Goal: Information Seeking & Learning: Learn about a topic

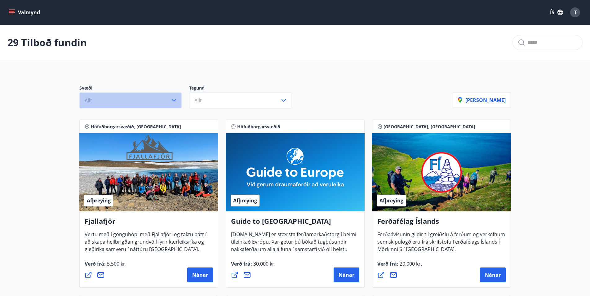
click at [174, 102] on icon "button" at bounding box center [173, 100] width 7 height 7
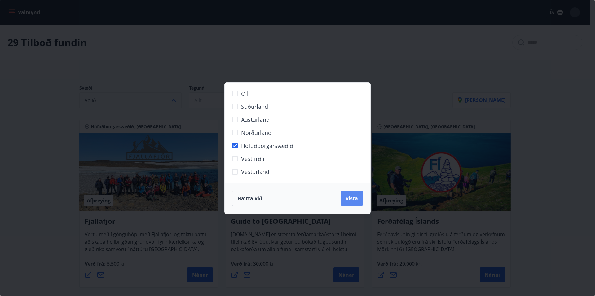
click at [346, 195] on span "Vista" at bounding box center [352, 198] width 12 height 7
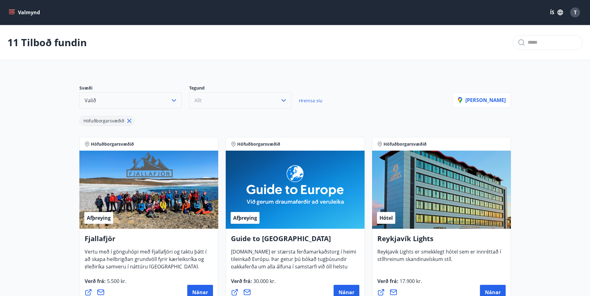
click at [223, 96] on button "Allt" at bounding box center [240, 100] width 102 height 16
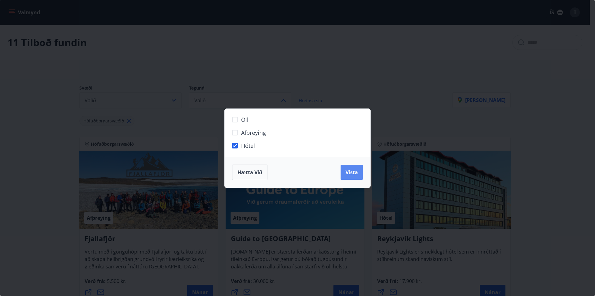
click at [356, 173] on span "Vista" at bounding box center [352, 172] width 12 height 7
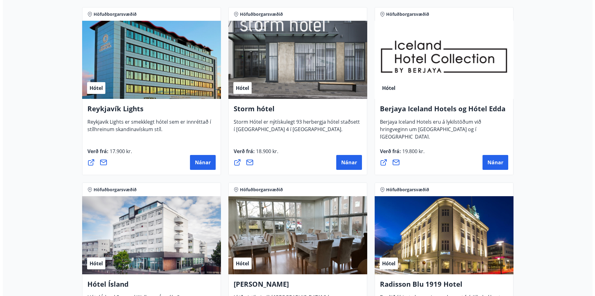
scroll to position [126, 0]
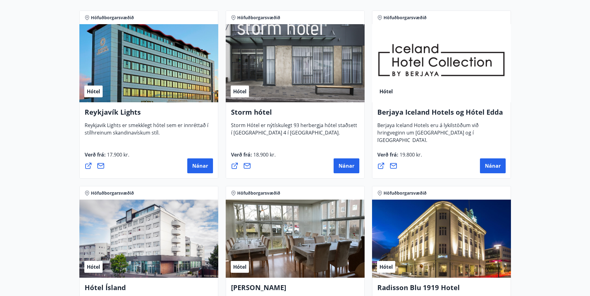
click at [142, 167] on div "Nánar" at bounding box center [149, 165] width 128 height 15
click at [205, 169] on button "Nánar" at bounding box center [200, 165] width 26 height 15
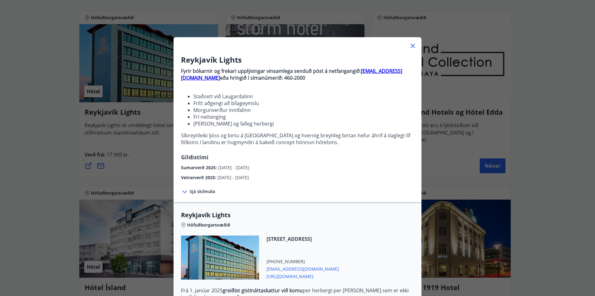
click at [190, 190] on span "Sjá skilmála" at bounding box center [202, 191] width 25 height 6
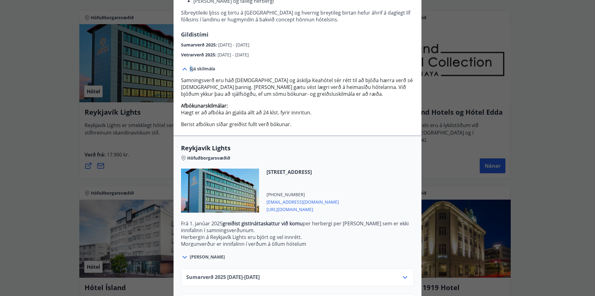
scroll to position [151, 0]
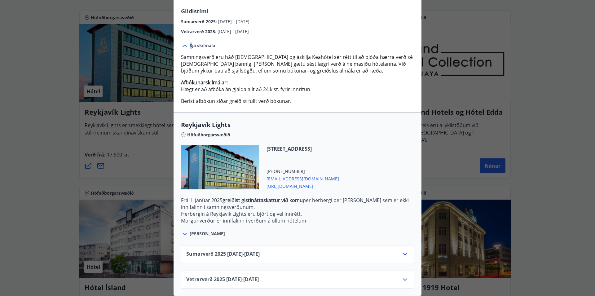
click at [404, 276] on icon at bounding box center [404, 279] width 7 height 7
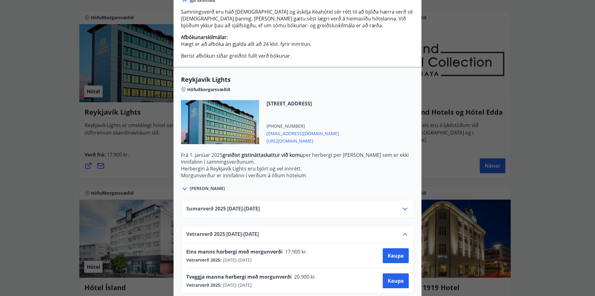
scroll to position [201, 0]
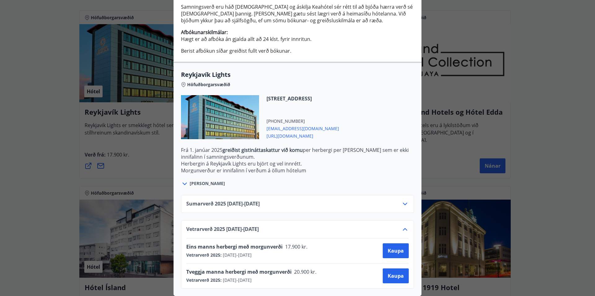
click at [407, 198] on div "Sumarverð [PHONE_NUMBER][DATE] - [DATE]" at bounding box center [297, 204] width 233 height 18
click at [404, 203] on icon at bounding box center [405, 204] width 4 height 2
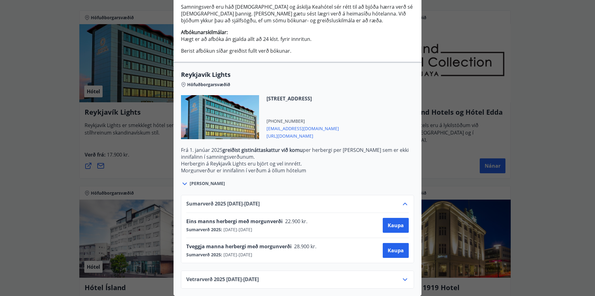
click at [401, 200] on icon at bounding box center [404, 203] width 7 height 7
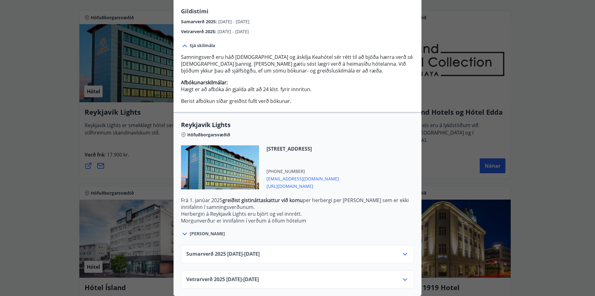
click at [402, 250] on icon at bounding box center [404, 253] width 7 height 7
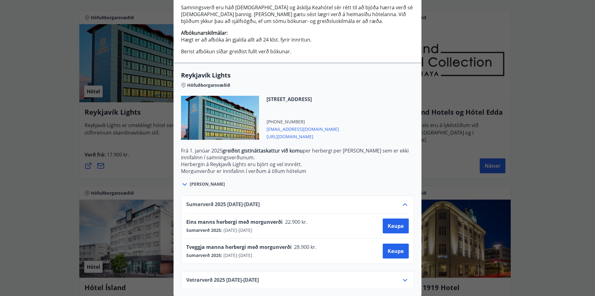
scroll to position [201, 0]
click at [402, 200] on icon at bounding box center [404, 203] width 7 height 7
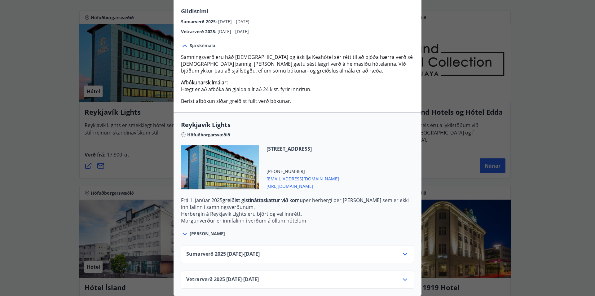
scroll to position [151, 0]
click at [403, 278] on icon at bounding box center [405, 279] width 4 height 2
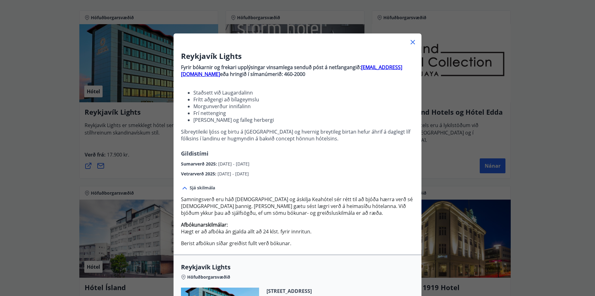
scroll to position [0, 0]
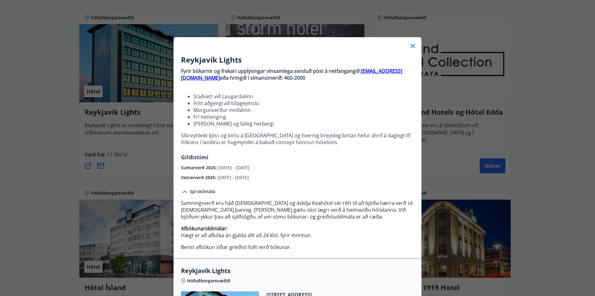
click at [410, 44] on icon at bounding box center [412, 45] width 7 height 7
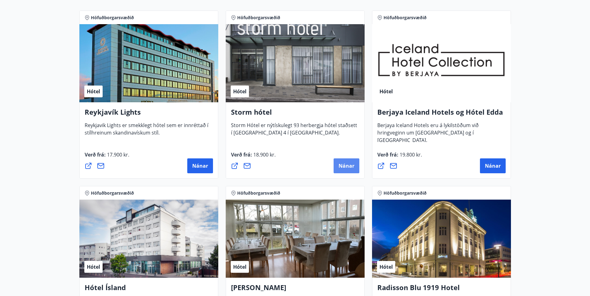
click at [343, 164] on span "Nánar" at bounding box center [347, 165] width 16 height 7
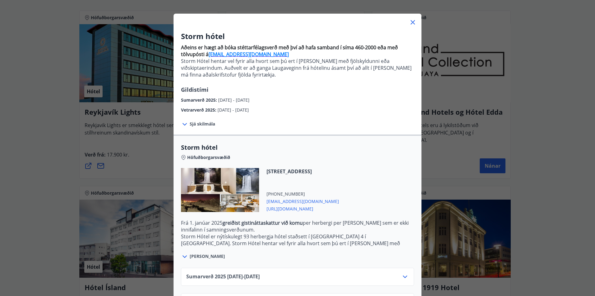
scroll to position [51, 0]
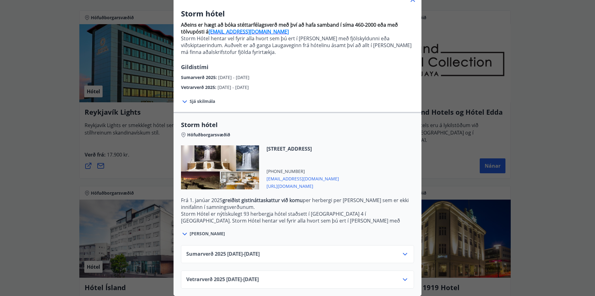
click at [401, 276] on icon at bounding box center [404, 279] width 7 height 7
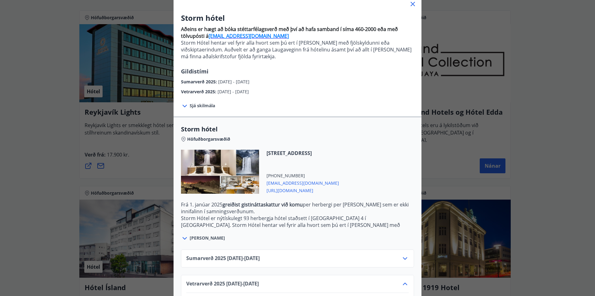
scroll to position [20, 0]
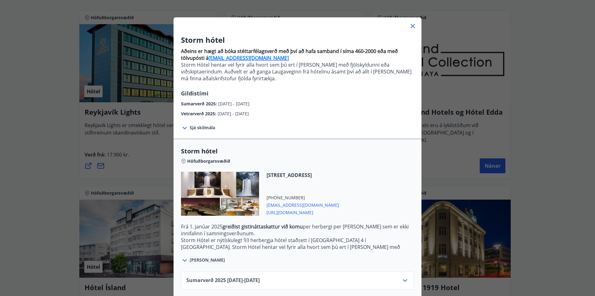
click at [413, 23] on icon at bounding box center [412, 25] width 7 height 7
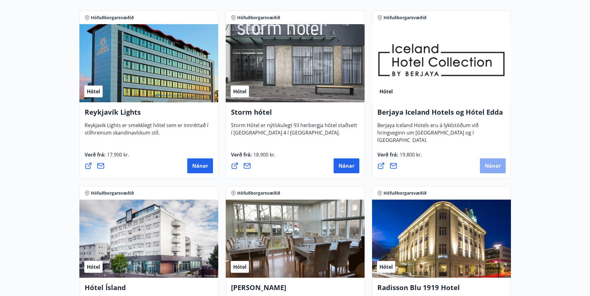
click at [486, 162] on button "Nánar" at bounding box center [493, 165] width 26 height 15
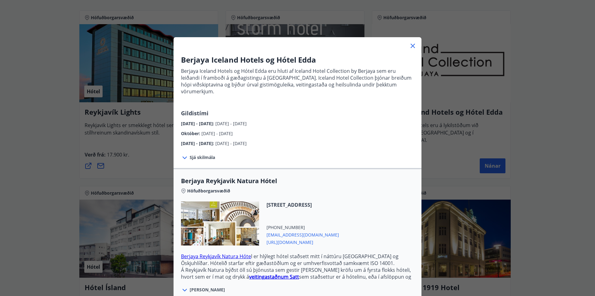
click at [194, 154] on span "Sjá skilmála" at bounding box center [202, 157] width 25 height 6
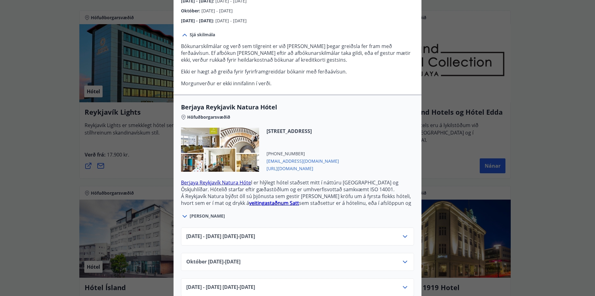
scroll to position [129, 0]
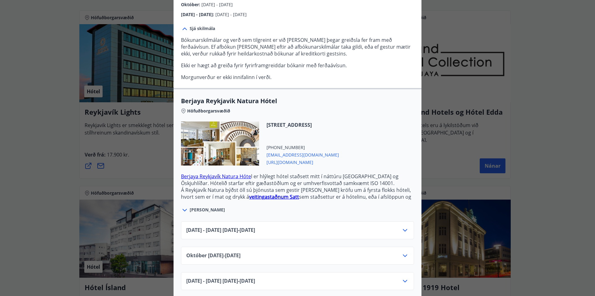
click at [393, 277] on div "[DATE] - [DATE] [DATE] - [DATE]" at bounding box center [297, 283] width 223 height 12
click at [403, 277] on icon at bounding box center [404, 280] width 7 height 7
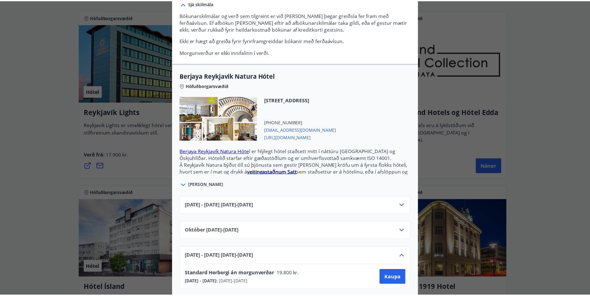
scroll to position [154, 0]
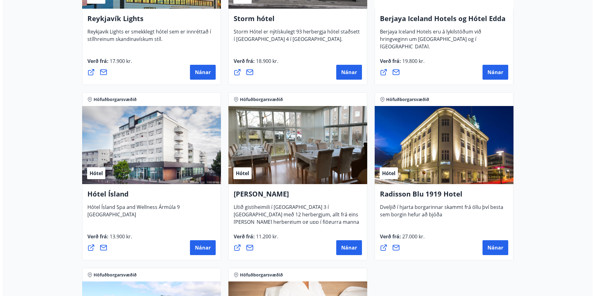
scroll to position [221, 0]
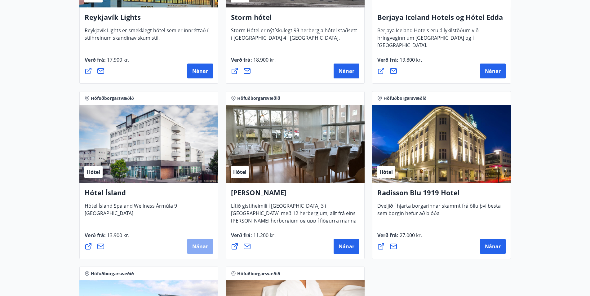
click at [197, 249] on span "Nánar" at bounding box center [200, 246] width 16 height 7
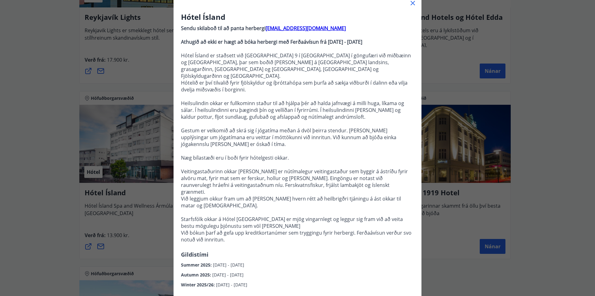
scroll to position [123, 0]
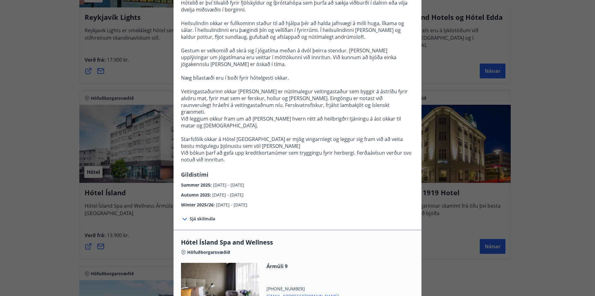
click at [186, 215] on div at bounding box center [185, 219] width 9 height 8
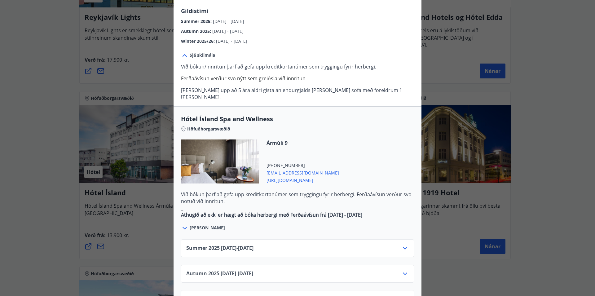
scroll to position [327, 0]
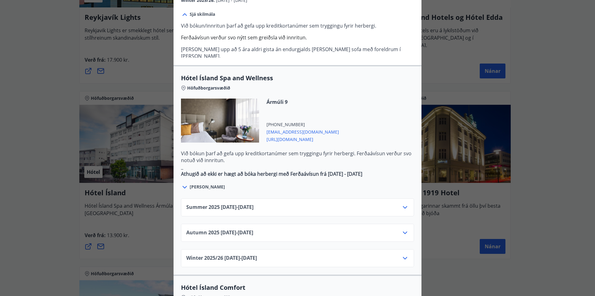
click at [405, 255] on icon at bounding box center [404, 258] width 7 height 7
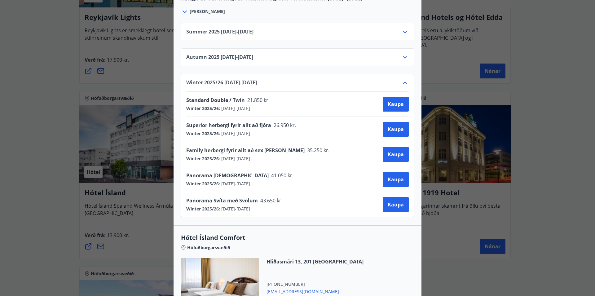
scroll to position [626, 0]
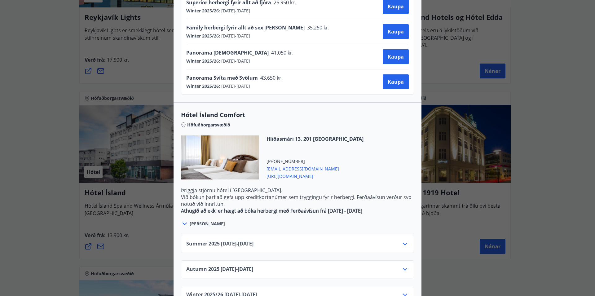
click at [402, 291] on icon at bounding box center [404, 294] width 7 height 7
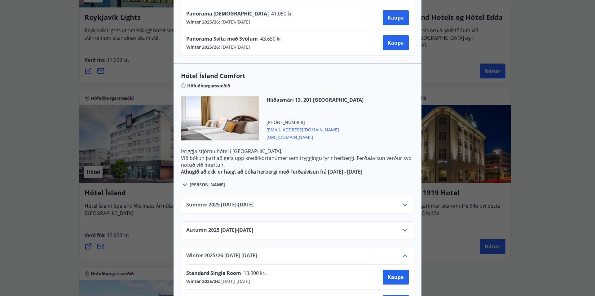
scroll to position [701, 0]
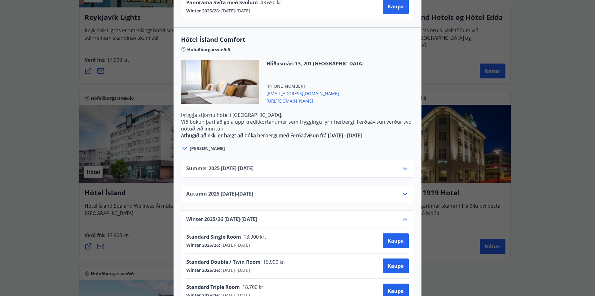
click at [557, 200] on div "Hótel Ísland Sendu skilaboð til að panta herbergi [EMAIL_ADDRESS][DOMAIN_NAME] …" at bounding box center [297, 148] width 595 height 296
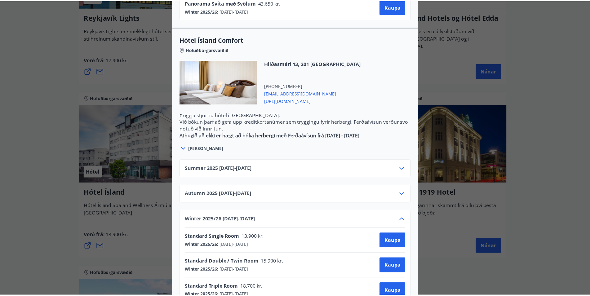
scroll to position [0, 0]
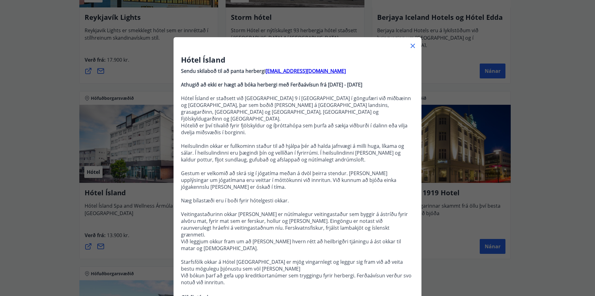
click at [412, 46] on icon at bounding box center [412, 45] width 7 height 7
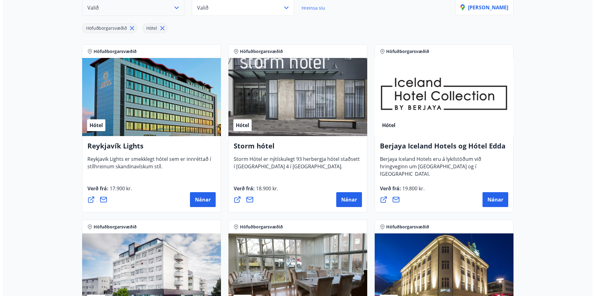
scroll to position [95, 0]
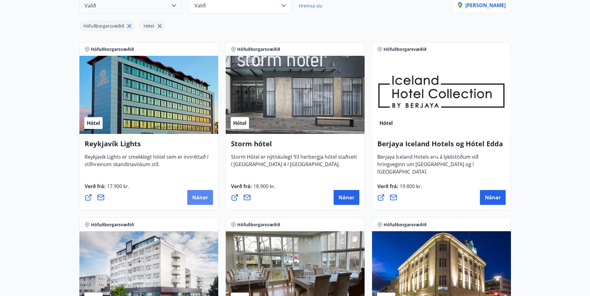
click at [201, 200] on span "Nánar" at bounding box center [200, 197] width 16 height 7
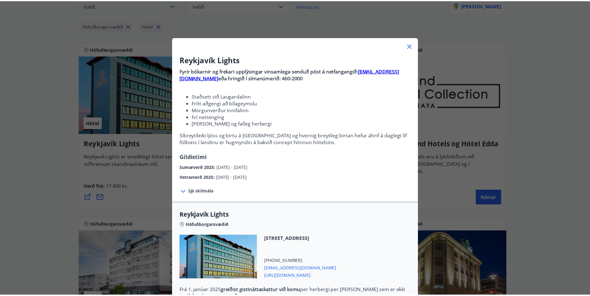
scroll to position [95, 0]
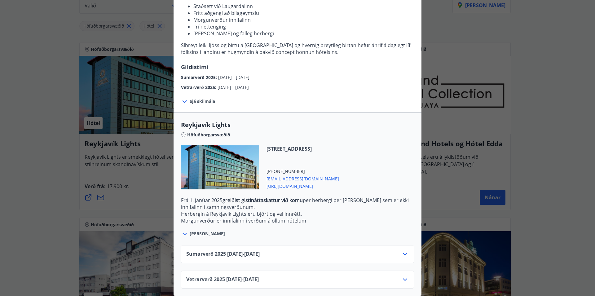
click at [549, 38] on div "Reykjavík Lights Fyrir bókarnir og frekari upplýsingar vinsamlega senduð póst á…" at bounding box center [297, 58] width 595 height 296
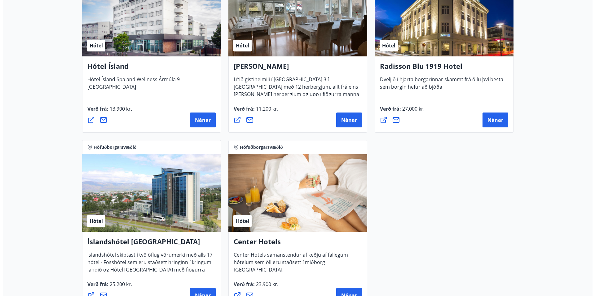
scroll to position [440, 0]
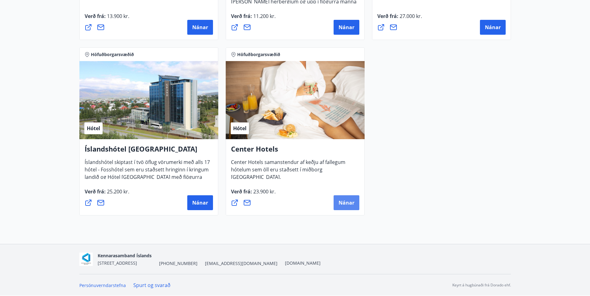
click at [340, 207] on button "Nánar" at bounding box center [347, 202] width 26 height 15
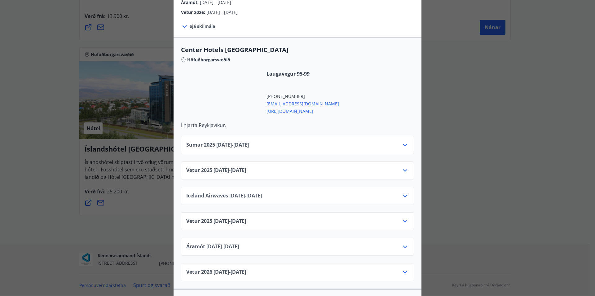
scroll to position [205, 0]
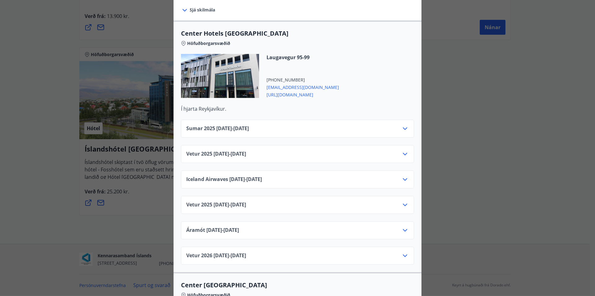
click at [403, 252] on icon at bounding box center [404, 255] width 7 height 7
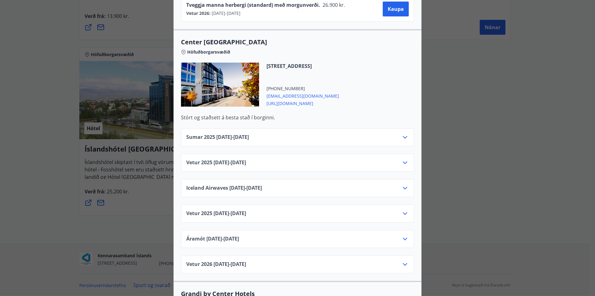
scroll to position [532, 0]
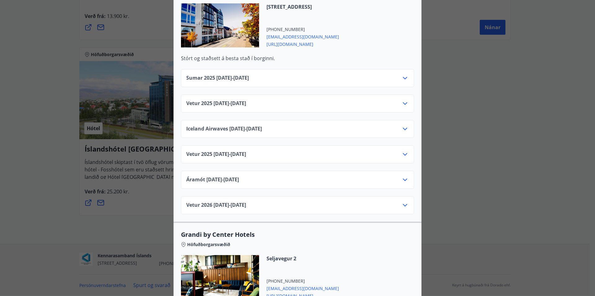
click at [405, 201] on icon at bounding box center [404, 204] width 7 height 7
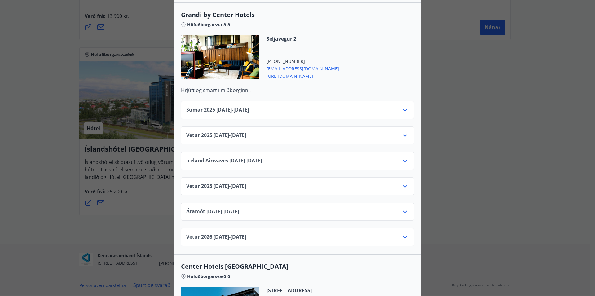
scroll to position [777, 0]
click at [416, 224] on div "Sumar [PHONE_NUMBER][DATE] - [DATE] Vetur [PHONE_NUMBER][DATE] - [DATE] Iceland…" at bounding box center [298, 169] width 248 height 153
click at [408, 228] on div "Vetur [PHONE_NUMBER][DATE] - [DATE]" at bounding box center [297, 237] width 233 height 18
click at [403, 233] on icon at bounding box center [404, 236] width 7 height 7
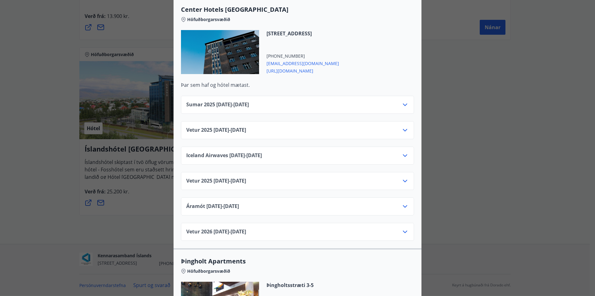
scroll to position [1064, 0]
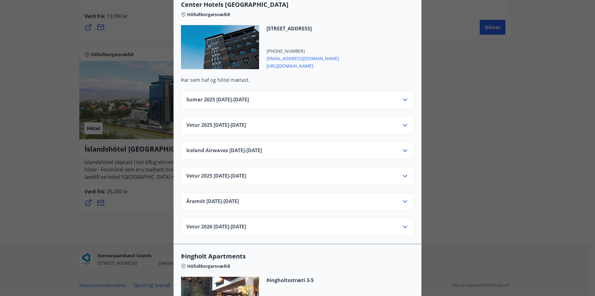
click at [403, 226] on icon at bounding box center [405, 227] width 4 height 2
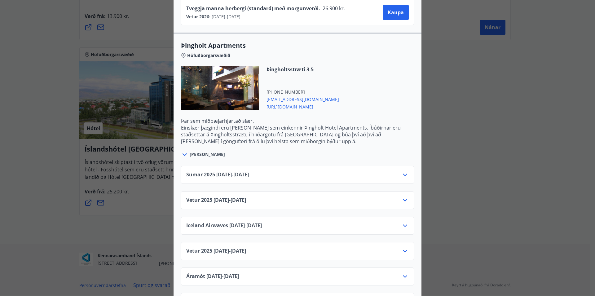
scroll to position [1350, 0]
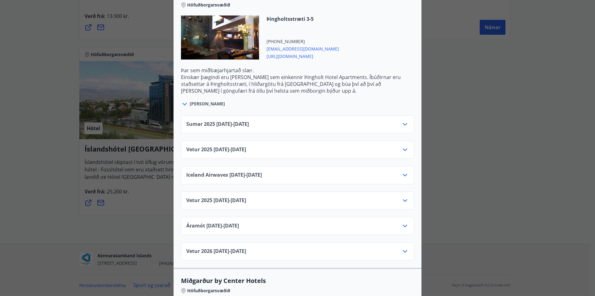
click at [395, 248] on div "Vetur [PHONE_NUMBER][DATE] - [DATE]" at bounding box center [297, 254] width 223 height 12
click at [401, 248] on icon at bounding box center [404, 251] width 7 height 7
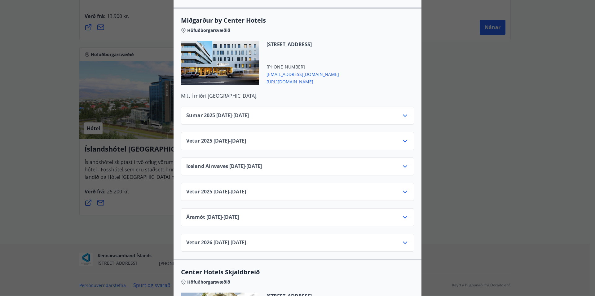
scroll to position [1637, 0]
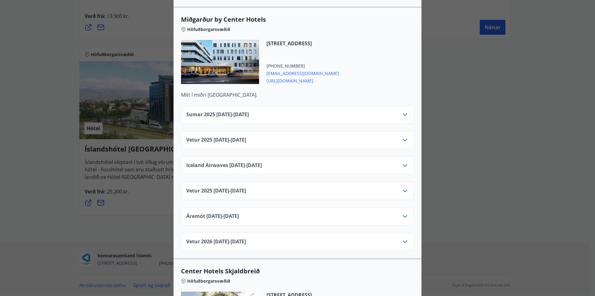
click at [405, 238] on icon at bounding box center [404, 241] width 7 height 7
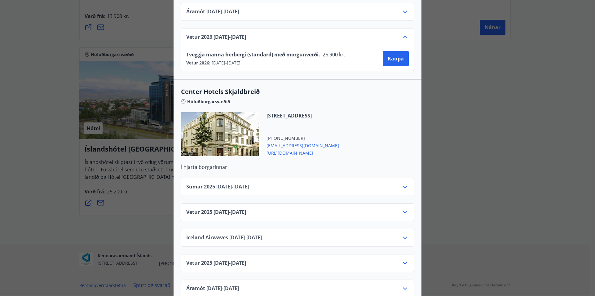
scroll to position [1882, 0]
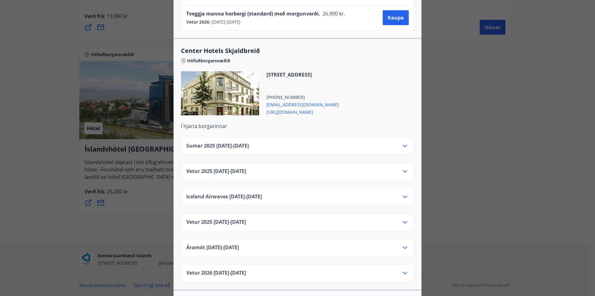
click at [405, 264] on div "Vetur [PHONE_NUMBER][DATE] - [DATE]" at bounding box center [297, 273] width 233 height 18
click at [404, 269] on icon at bounding box center [404, 272] width 7 height 7
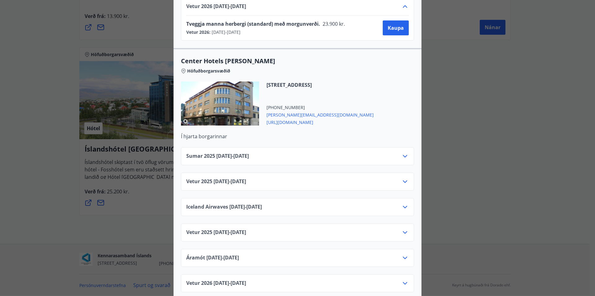
scroll to position [2151, 0]
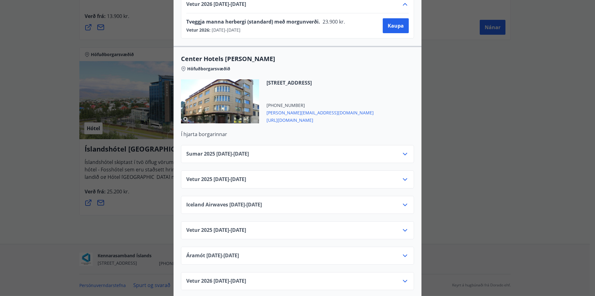
click at [404, 277] on icon at bounding box center [404, 280] width 7 height 7
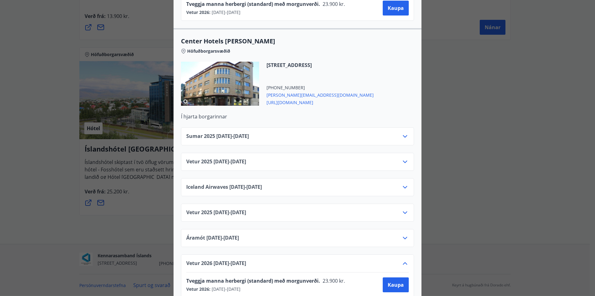
scroll to position [2176, 0]
